Goal: Find specific page/section: Find specific page/section

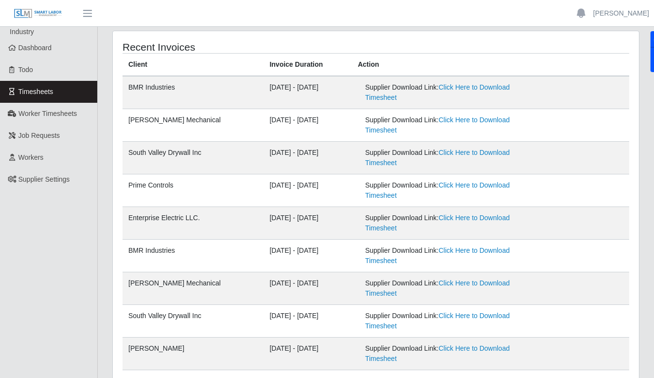
click at [37, 52] on span "Dashboard" at bounding box center [35, 48] width 34 height 8
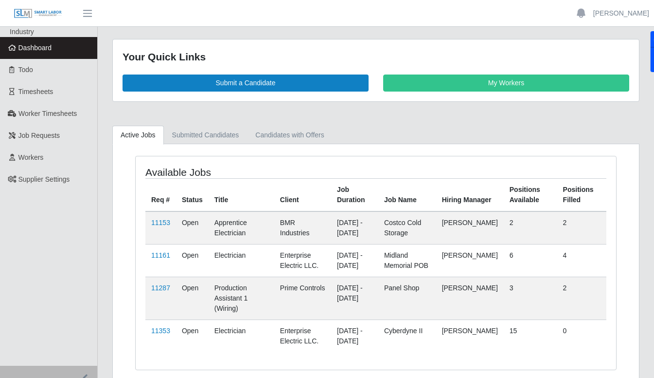
scroll to position [36, 0]
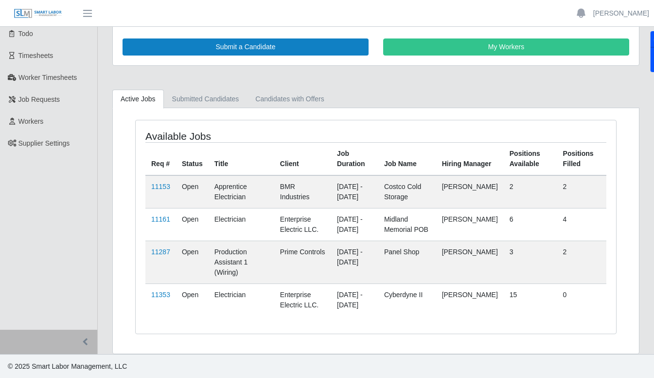
click at [160, 296] on link "11353" at bounding box center [160, 294] width 19 height 8
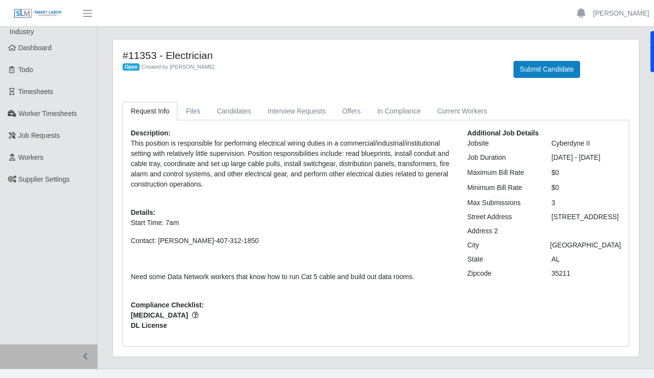
click at [332, 186] on p "This position is responsible for performing electrical wiring duties in a comme…" at bounding box center [292, 163] width 322 height 51
click at [36, 48] on span "Dashboard" at bounding box center [35, 48] width 34 height 8
